Goal: Find specific page/section: Find specific page/section

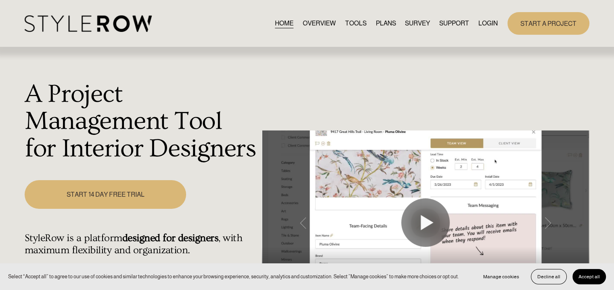
click at [482, 23] on link "LOGIN" at bounding box center [487, 23] width 19 height 11
click at [487, 25] on link "LOGIN" at bounding box center [487, 23] width 19 height 11
click at [488, 23] on link "LOGIN" at bounding box center [487, 23] width 19 height 11
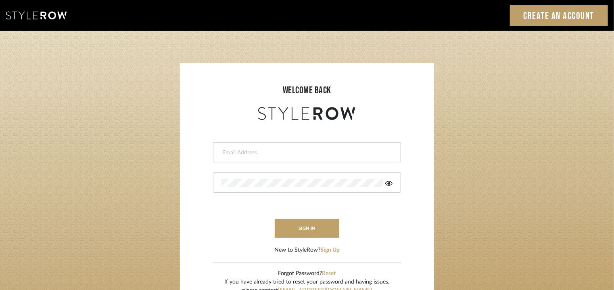
click at [334, 149] on input "email" at bounding box center [306, 153] width 169 height 8
type input "[EMAIL_ADDRESS][PERSON_NAME][DOMAIN_NAME]"
click at [392, 183] on icon at bounding box center [389, 183] width 7 height 6
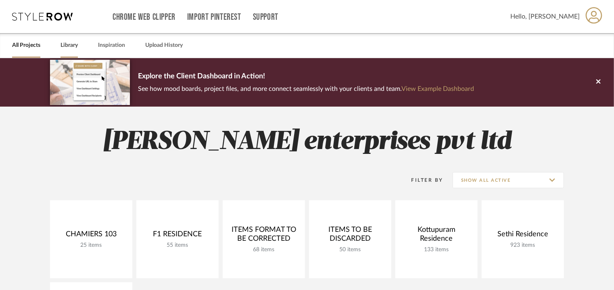
click at [70, 44] on link "Library" at bounding box center [69, 45] width 17 height 11
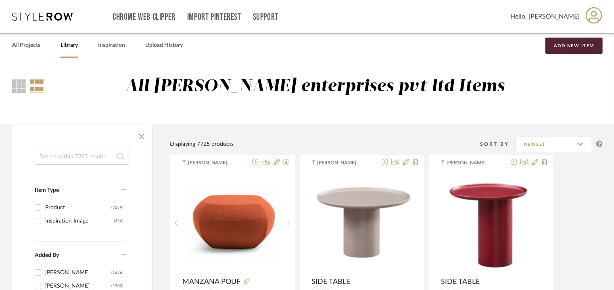
click at [75, 161] on input at bounding box center [82, 157] width 94 height 16
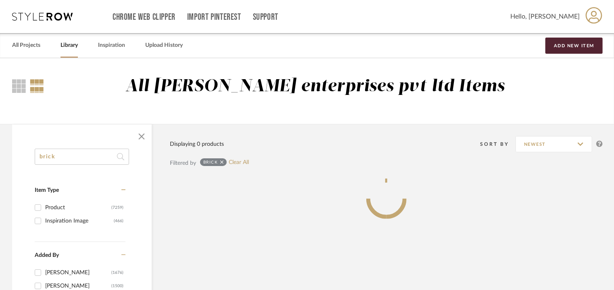
type input "brick"
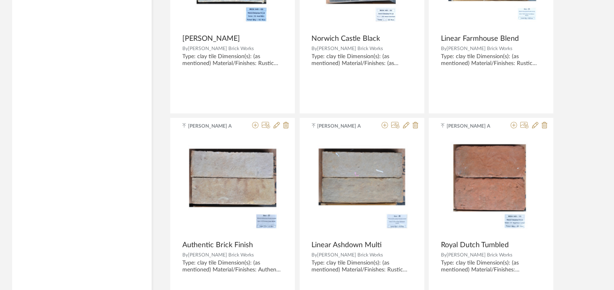
scroll to position [1477, 0]
